Goal: Information Seeking & Learning: Find specific fact

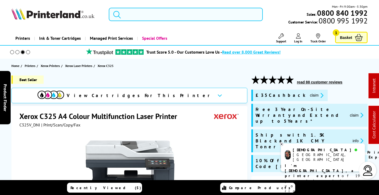
click at [168, 14] on input "search" at bounding box center [186, 14] width 154 height 13
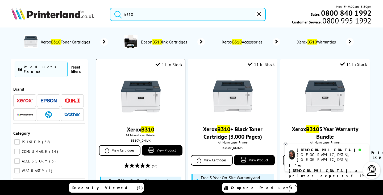
type input "b310"
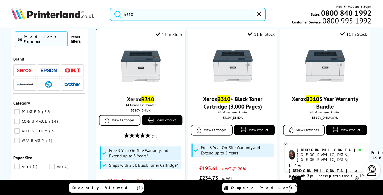
scroll to position [27, 0]
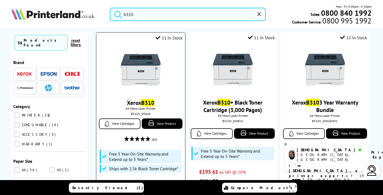
click at [138, 85] on img at bounding box center [141, 70] width 40 height 40
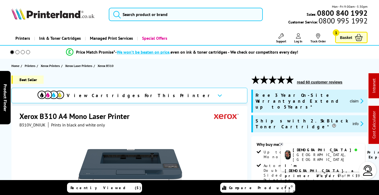
click at [356, 98] on button "claim" at bounding box center [357, 101] width 17 height 6
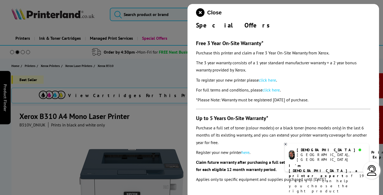
click at [269, 80] on link "click here" at bounding box center [267, 79] width 17 height 5
click at [200, 10] on icon "close modal" at bounding box center [200, 12] width 9 height 9
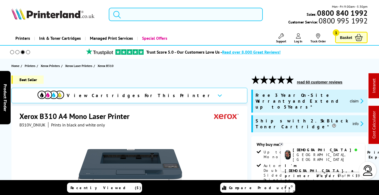
click at [159, 14] on input "search" at bounding box center [186, 14] width 154 height 13
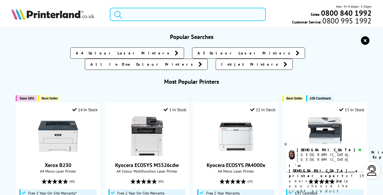
type input "/"
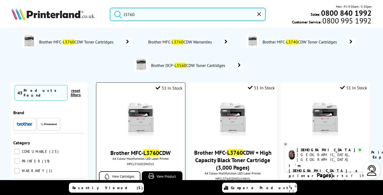
type input "l3760"
click at [132, 116] on img at bounding box center [141, 120] width 40 height 40
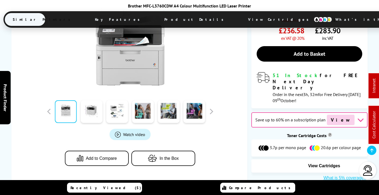
click at [240, 14] on span "View Cartridges" at bounding box center [280, 20] width 81 height 14
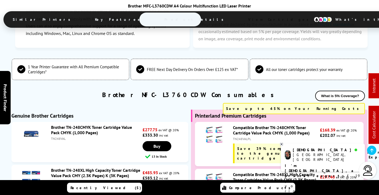
scroll to position [1937, 0]
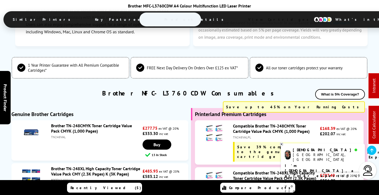
click at [107, 166] on link "Brother TN-248XL High Capacity Toner Cartridge Value Pack CMY (2.3K Pages) K (3…" at bounding box center [95, 171] width 89 height 11
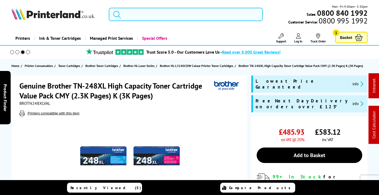
click at [132, 15] on input "search" at bounding box center [186, 14] width 154 height 13
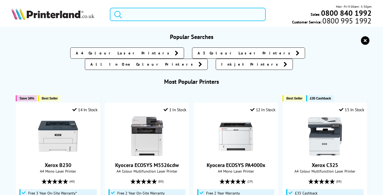
click at [144, 11] on input "search" at bounding box center [188, 14] width 156 height 13
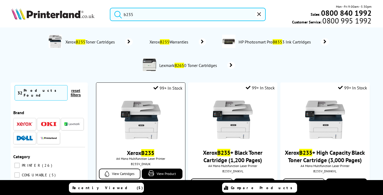
type input "b235"
click at [140, 116] on img at bounding box center [141, 120] width 40 height 40
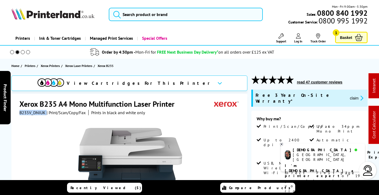
click at [349, 96] on button "claim" at bounding box center [357, 98] width 17 height 6
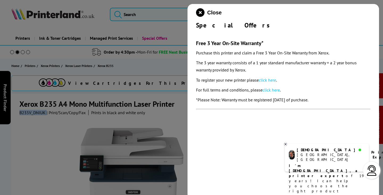
click at [272, 79] on link "click here" at bounding box center [267, 79] width 17 height 5
click at [199, 11] on icon "close modal" at bounding box center [200, 12] width 9 height 9
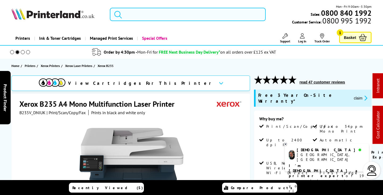
click at [163, 11] on input "search" at bounding box center [188, 14] width 156 height 13
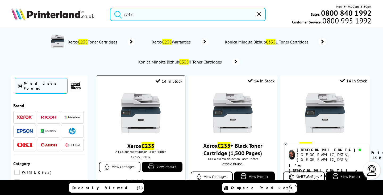
type input "c235"
click at [140, 95] on img at bounding box center [141, 113] width 40 height 40
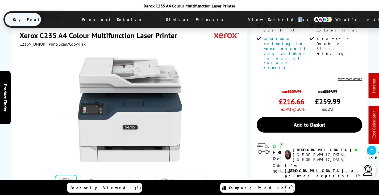
click at [240, 14] on span "View Cartridges" at bounding box center [280, 20] width 81 height 14
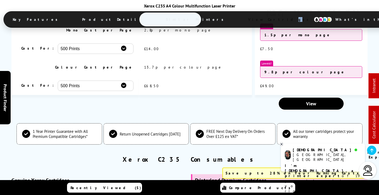
scroll to position [1912, 0]
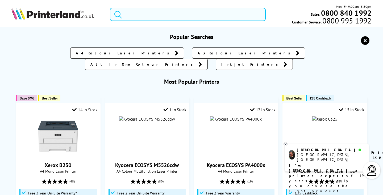
click at [132, 15] on input "search" at bounding box center [188, 14] width 156 height 13
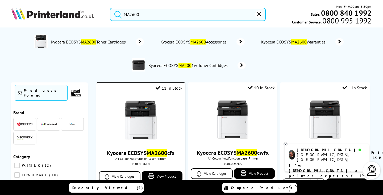
type input "MA2600"
click at [149, 120] on img at bounding box center [141, 120] width 40 height 40
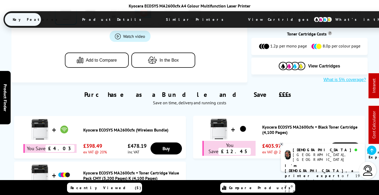
scroll to position [319, 0]
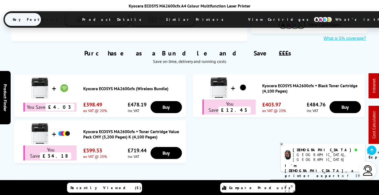
click at [240, 20] on span "View Cartridges" at bounding box center [280, 20] width 81 height 14
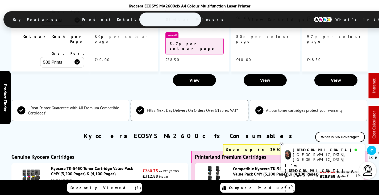
scroll to position [1640, 0]
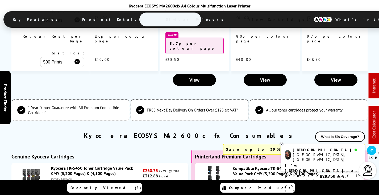
click at [97, 165] on link "Kyocera TK-5450 Toner Cartridge Value Pack CMY (3,200 Pages) K (4,100 Pages)" at bounding box center [92, 170] width 82 height 11
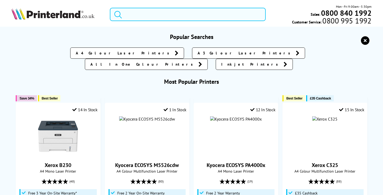
click at [137, 15] on input "search" at bounding box center [188, 14] width 156 height 13
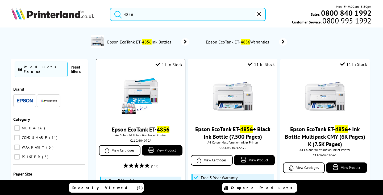
type input "4856"
click at [145, 86] on img at bounding box center [141, 96] width 40 height 40
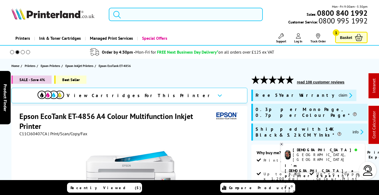
click at [152, 11] on input "search" at bounding box center [186, 14] width 154 height 13
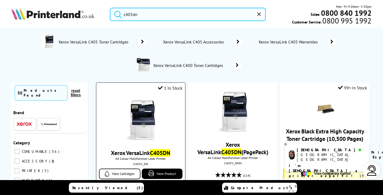
type input "c405dn"
click at [146, 120] on img at bounding box center [141, 120] width 40 height 40
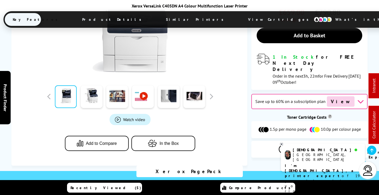
click at [240, 18] on span "View Cartridges" at bounding box center [280, 20] width 81 height 14
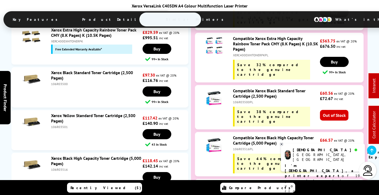
scroll to position [2066, 0]
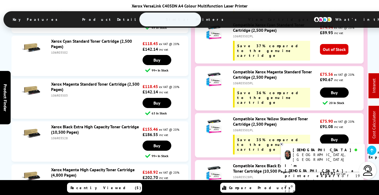
click at [243, 175] on div "106R03528PL" at bounding box center [276, 177] width 86 height 4
copy div "106R03528PL"
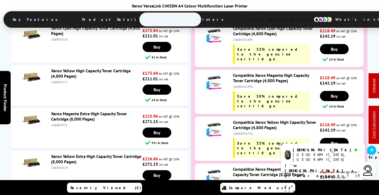
scroll to position [2305, 0]
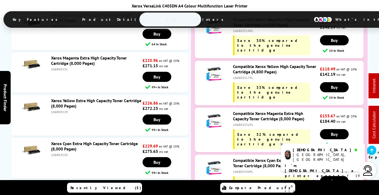
copy div "108R01121PL"
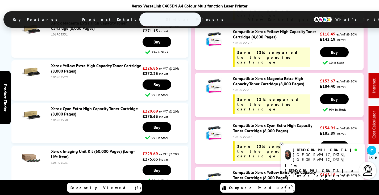
scroll to position [2385, 0]
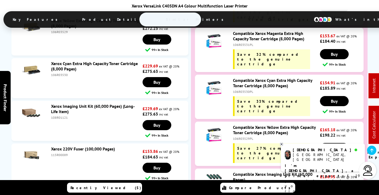
copy div "108R01124PL"
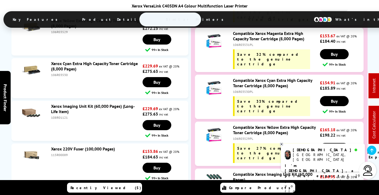
click at [63, 153] on div "115R00089" at bounding box center [96, 155] width 91 height 4
copy div "115R00089"
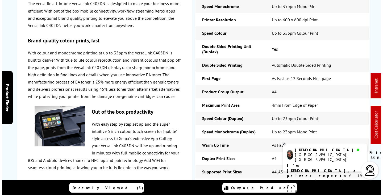
scroll to position [0, 0]
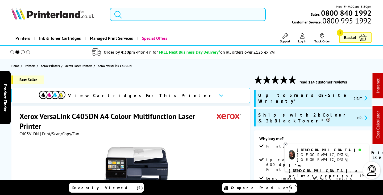
click at [136, 14] on input "search" at bounding box center [188, 14] width 156 height 13
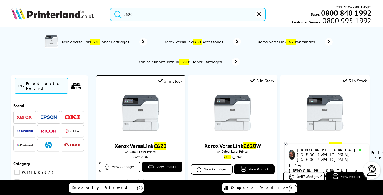
type input "c620"
click at [143, 113] on img at bounding box center [141, 113] width 40 height 40
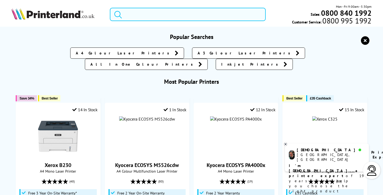
click at [135, 14] on input "search" at bounding box center [188, 14] width 156 height 13
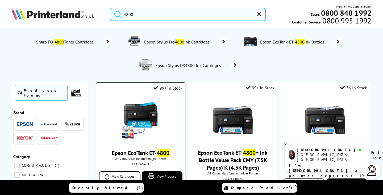
type input "4800"
click at [146, 114] on img at bounding box center [141, 120] width 40 height 40
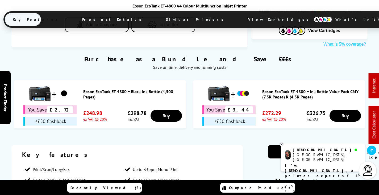
scroll to position [319, 0]
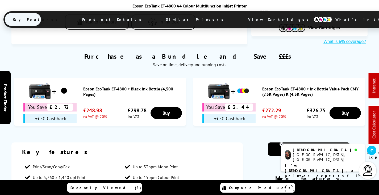
click at [240, 17] on span "View Cartridges" at bounding box center [280, 20] width 81 height 14
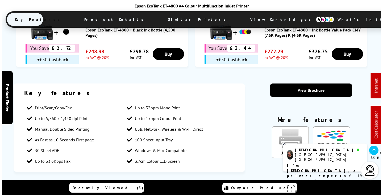
scroll to position [0, 0]
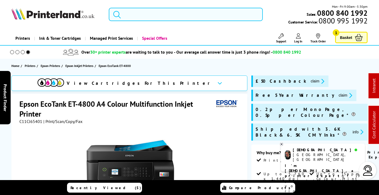
click at [160, 15] on input "search" at bounding box center [186, 14] width 154 height 13
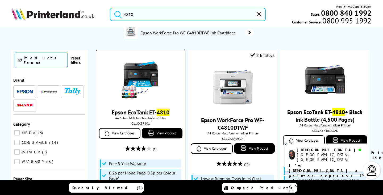
scroll to position [80, 0]
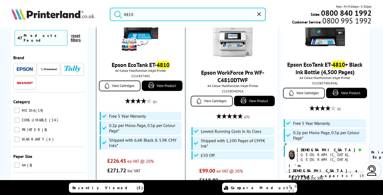
type input "4810"
click at [145, 33] on img at bounding box center [141, 32] width 40 height 40
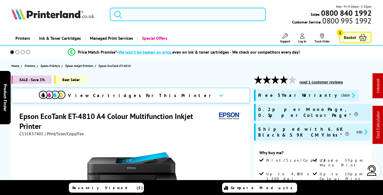
click at [146, 12] on input "search" at bounding box center [188, 14] width 156 height 13
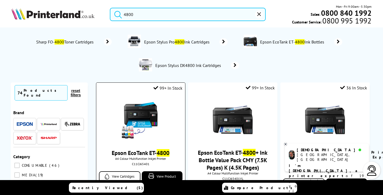
type input "4800"
click at [146, 117] on img at bounding box center [141, 120] width 40 height 40
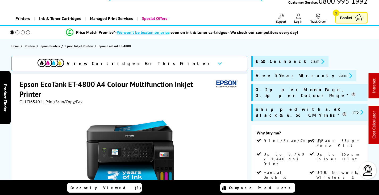
scroll to position [53, 0]
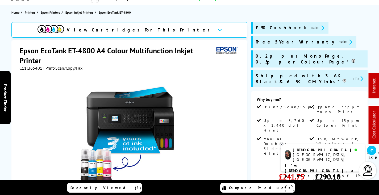
click at [229, 109] on div at bounding box center [129, 131] width 221 height 120
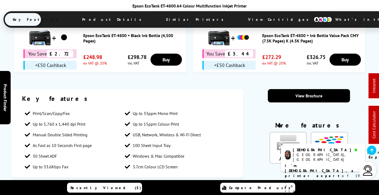
click at [240, 18] on span "View Cartridges" at bounding box center [280, 20] width 81 height 14
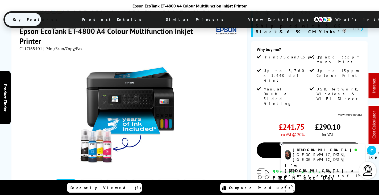
scroll to position [129, 0]
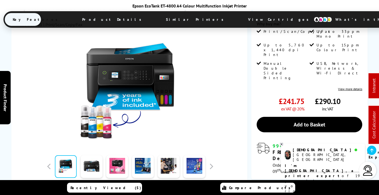
click at [314, 20] on img at bounding box center [323, 20] width 19 height 6
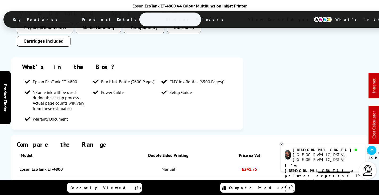
scroll to position [0, 0]
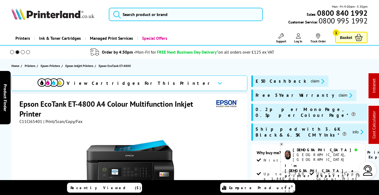
click at [32, 121] on span "C11CJ65401" at bounding box center [30, 120] width 23 height 5
copy span "C11CJ65401"
